Goal: Task Accomplishment & Management: Manage account settings

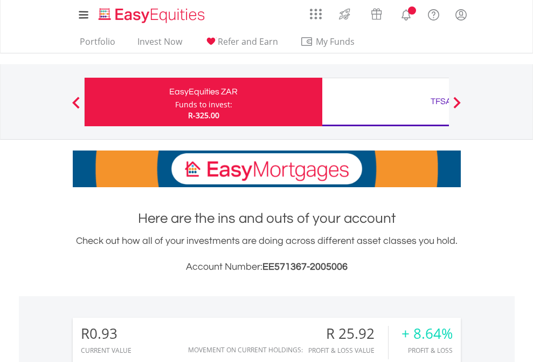
scroll to position [103, 169]
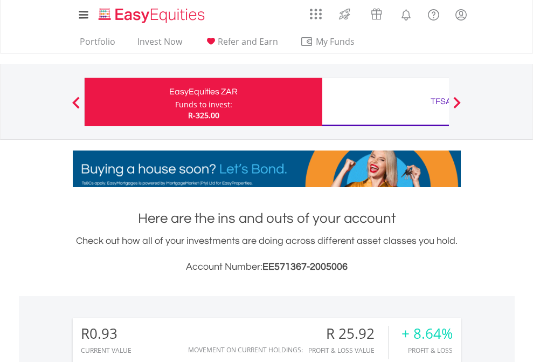
click at [175, 102] on div "Funds to invest:" at bounding box center [203, 104] width 57 height 11
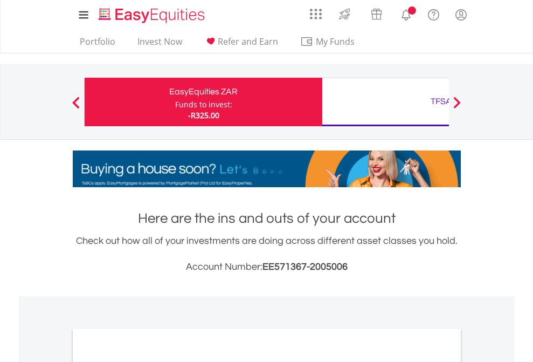
scroll to position [648, 0]
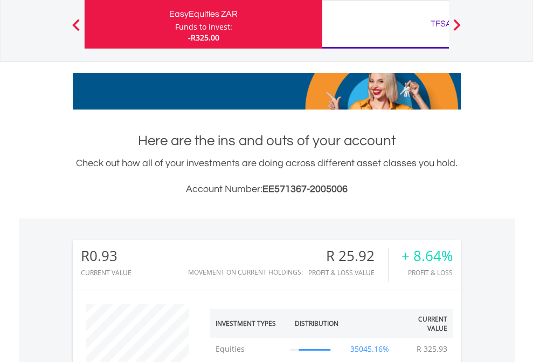
scroll to position [805, 0]
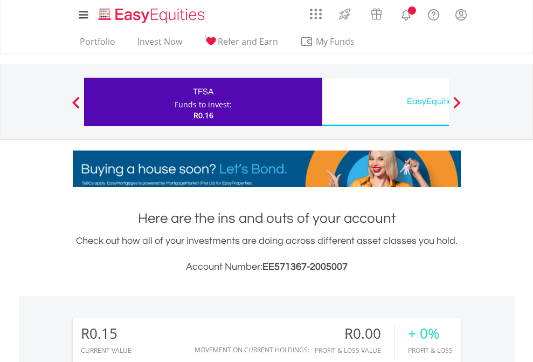
scroll to position [103, 169]
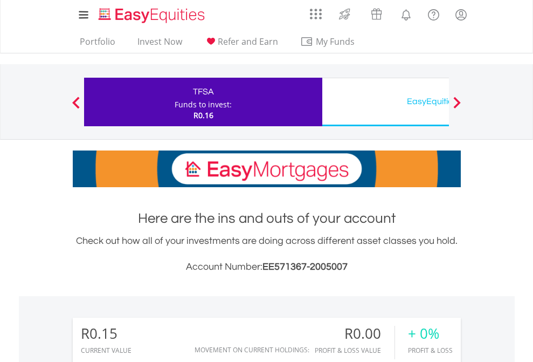
click at [385, 102] on div "EasyEquities USD" at bounding box center [441, 101] width 225 height 15
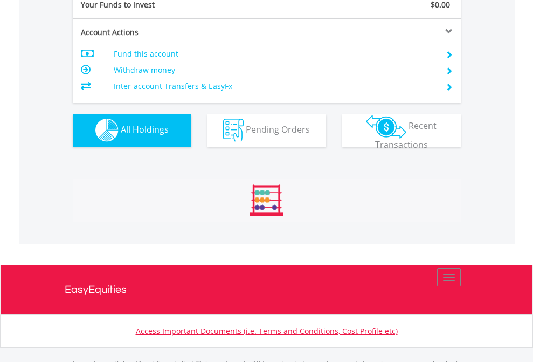
scroll to position [1067, 0]
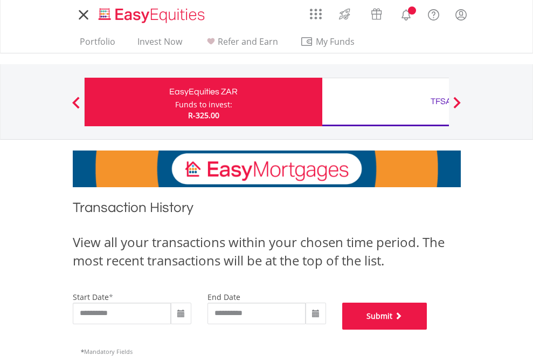
click at [427, 329] on button "Submit" at bounding box center [384, 315] width 85 height 27
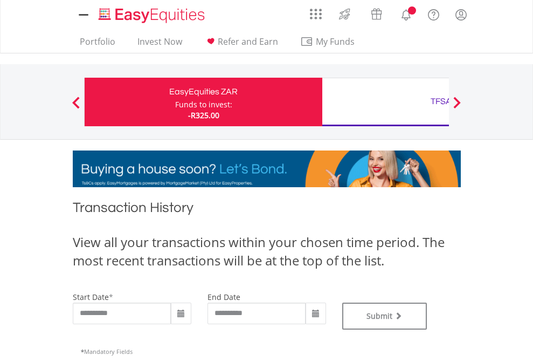
click at [385, 102] on div "TFSA" at bounding box center [441, 101] width 225 height 15
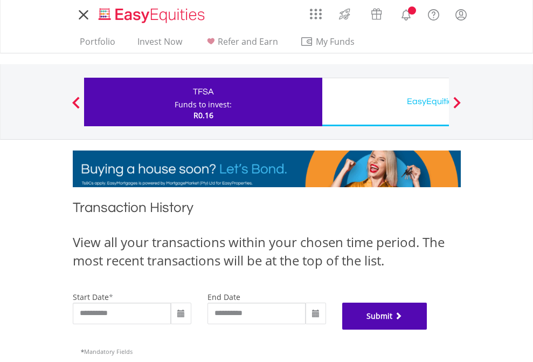
click at [427, 329] on button "Submit" at bounding box center [384, 315] width 85 height 27
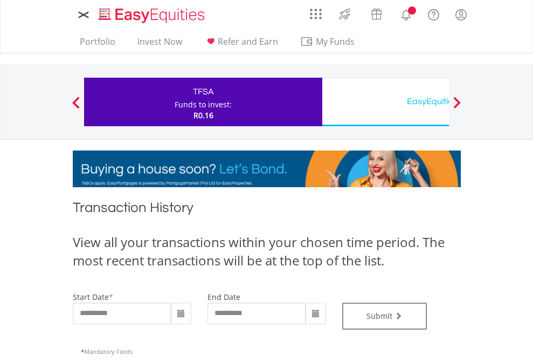
click at [385, 102] on div "EasyEquities USD" at bounding box center [441, 101] width 225 height 15
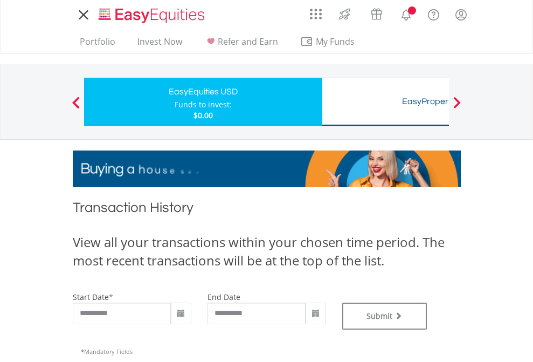
type input "**********"
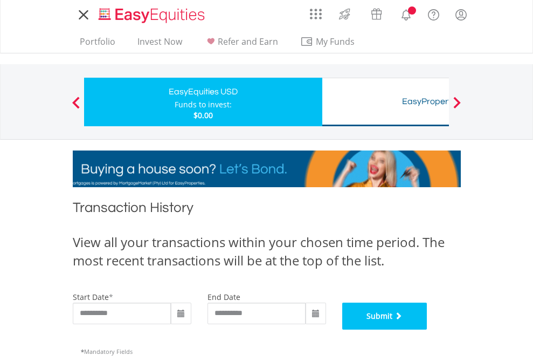
click at [427, 329] on button "Submit" at bounding box center [384, 315] width 85 height 27
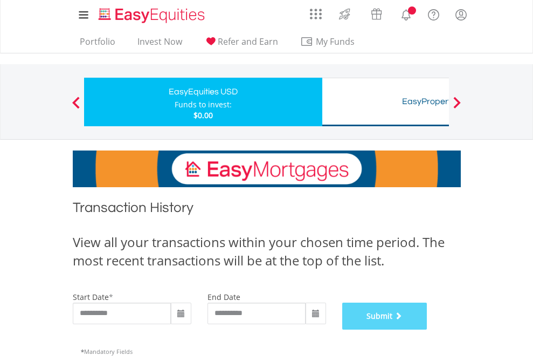
scroll to position [437, 0]
